Goal: Check status: Check status

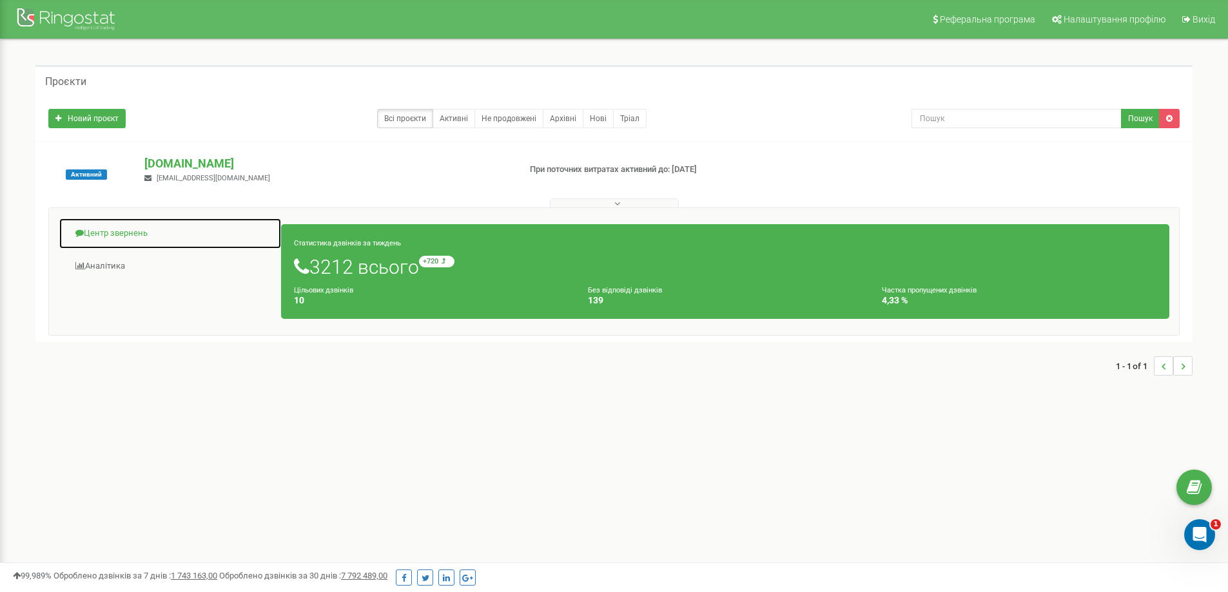
click at [130, 234] on link "Центр звернень" at bounding box center [170, 234] width 223 height 32
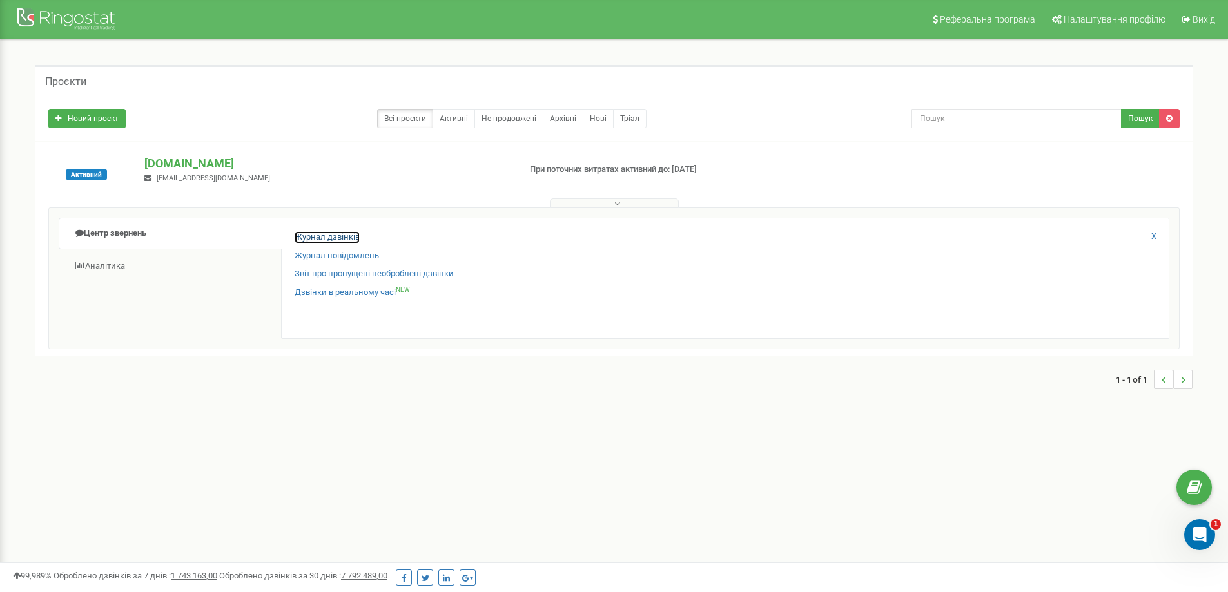
click at [323, 237] on link "Журнал дзвінків" at bounding box center [327, 237] width 65 height 12
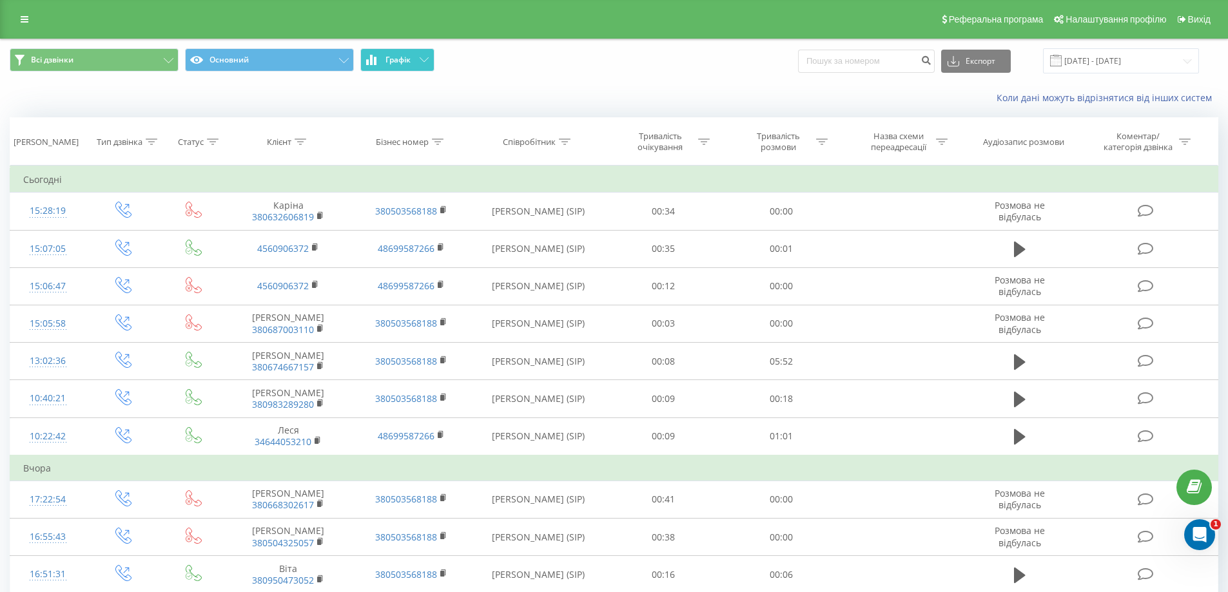
click at [409, 66] on button "Графік" at bounding box center [397, 59] width 74 height 23
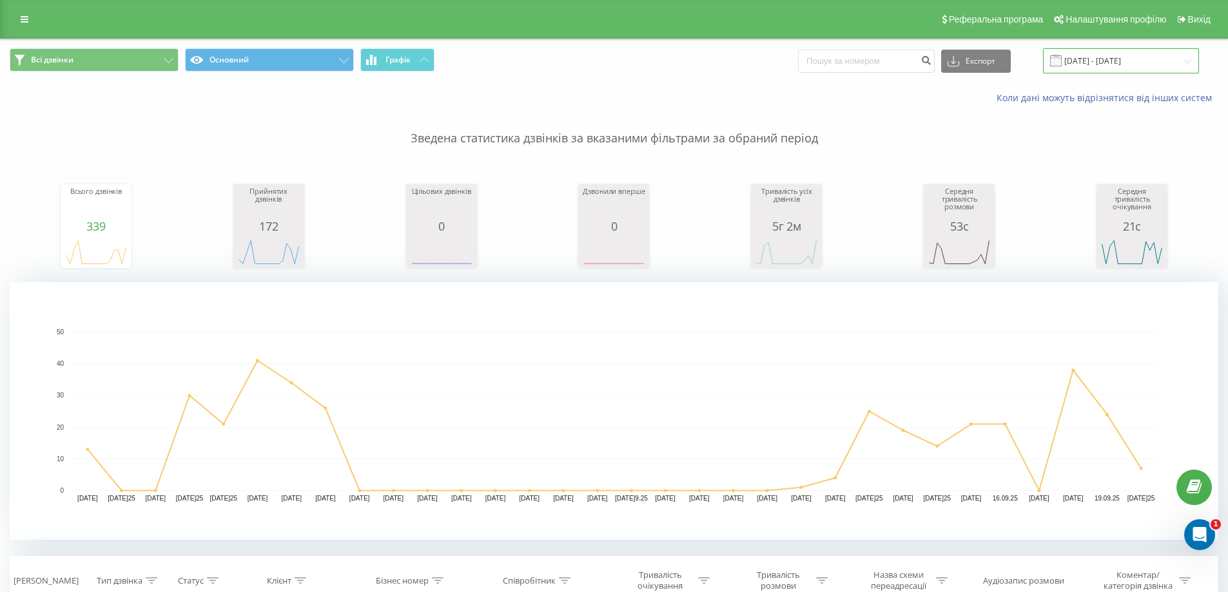
click at [1127, 61] on input "20.08.2025 - 20.09.2025" at bounding box center [1121, 60] width 156 height 25
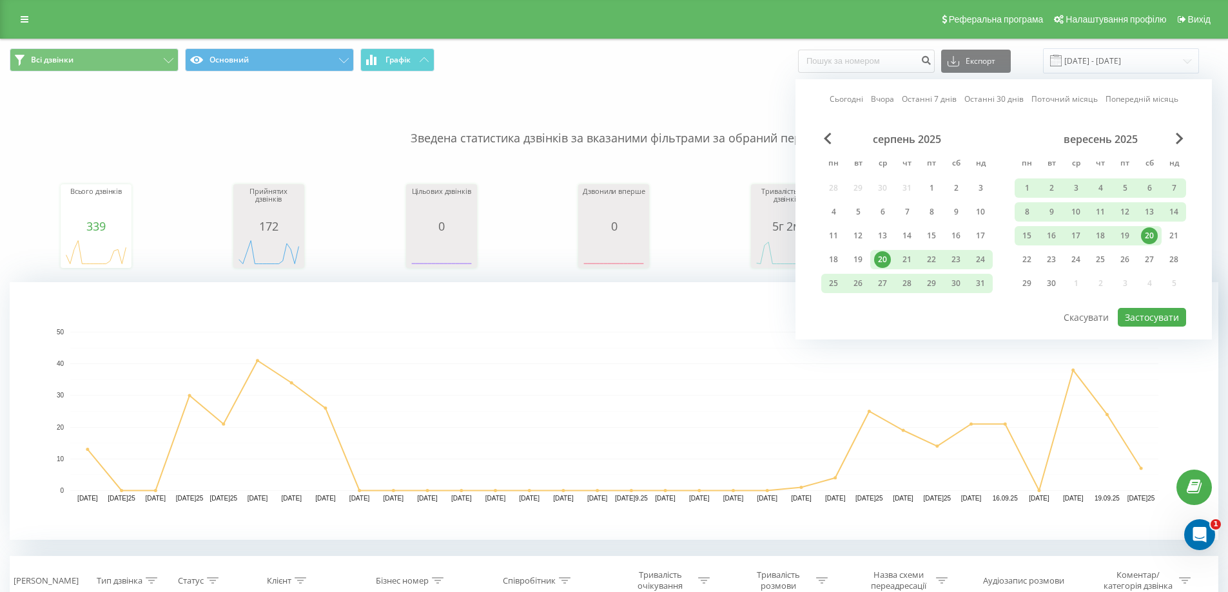
click at [839, 96] on link "Сьогодні" at bounding box center [847, 99] width 34 height 12
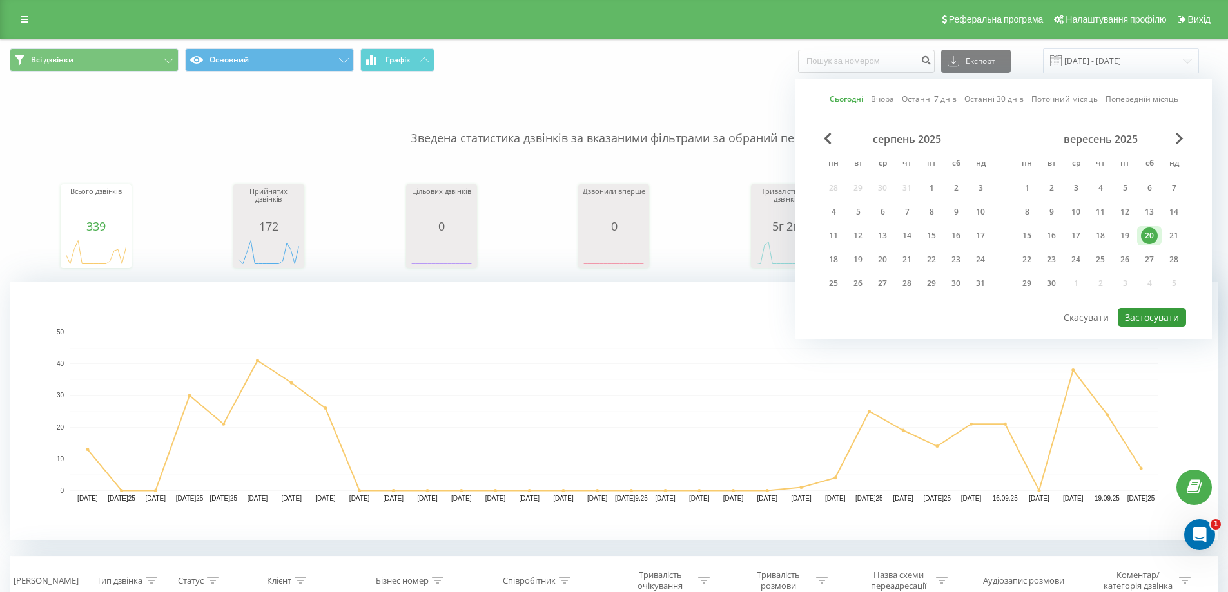
click at [1142, 315] on button "Застосувати" at bounding box center [1152, 317] width 68 height 19
type input "20.09.2025 - 20.09.2025"
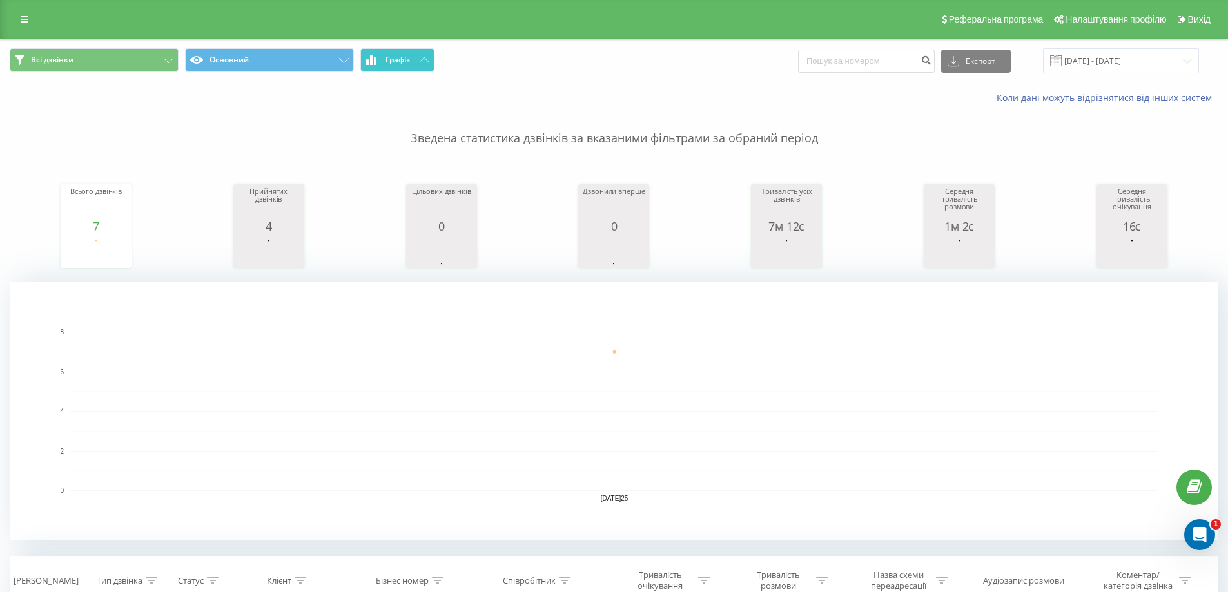
click at [392, 63] on span "Графік" at bounding box center [397, 59] width 25 height 9
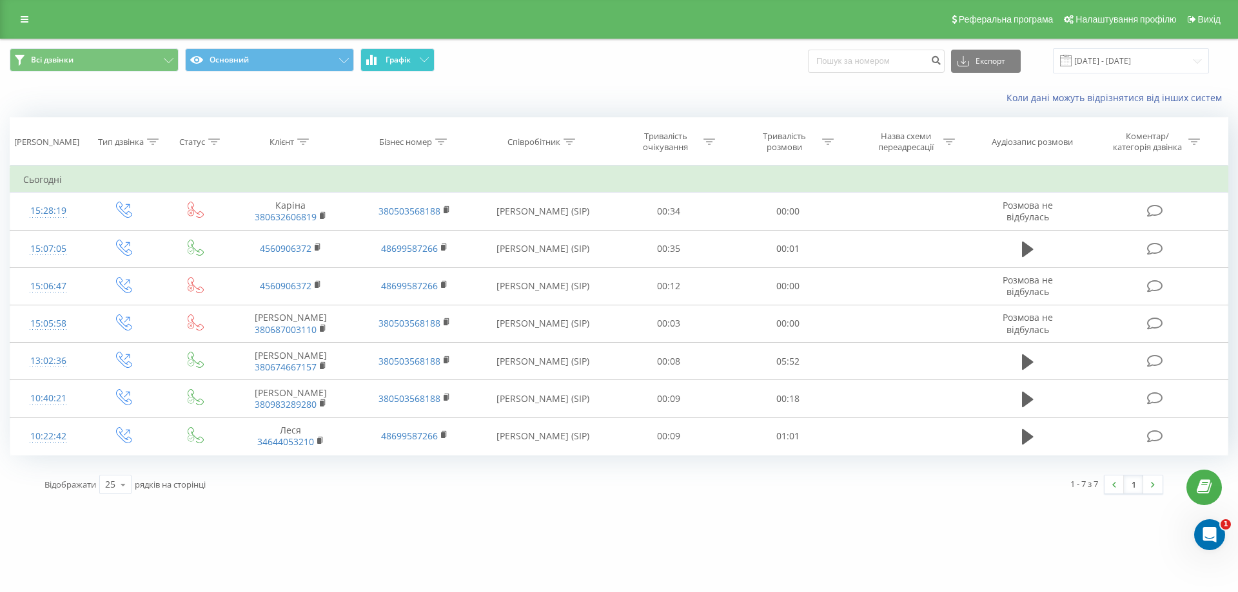
click at [408, 69] on button "Графік" at bounding box center [397, 59] width 74 height 23
